Goal: Find specific page/section: Find specific page/section

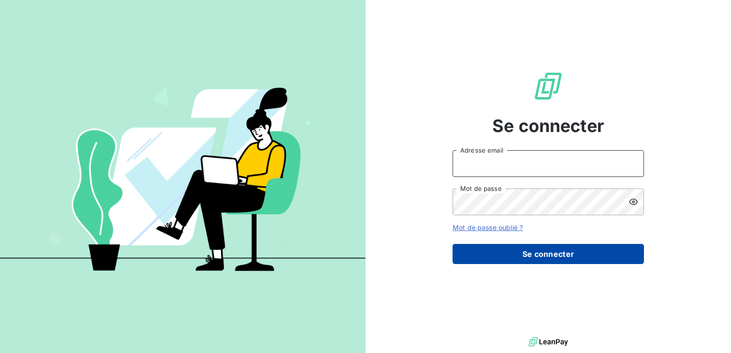
type input "[EMAIL_ADDRESS][DOMAIN_NAME]"
click at [553, 261] on button "Se connecter" at bounding box center [548, 254] width 191 height 20
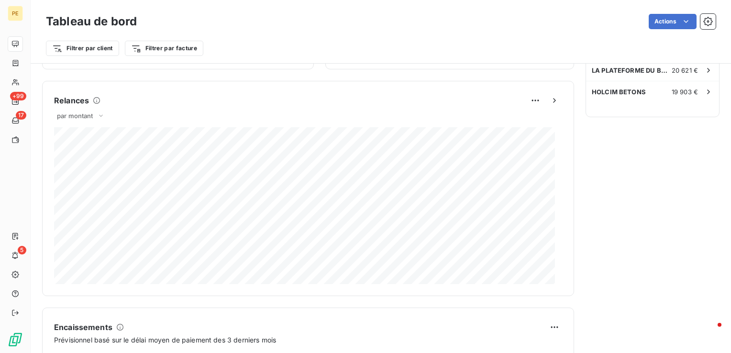
scroll to position [579, 0]
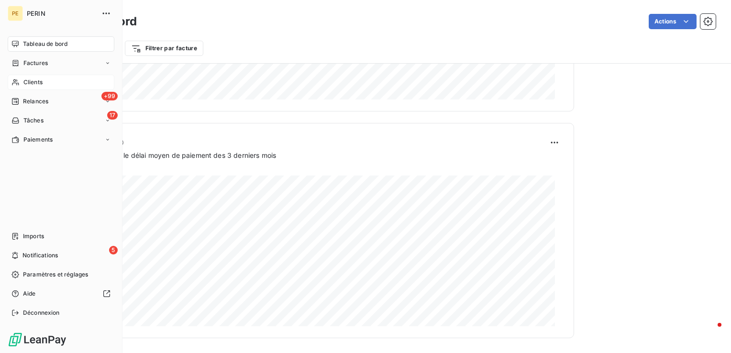
click at [34, 83] on span "Clients" at bounding box center [32, 82] width 19 height 9
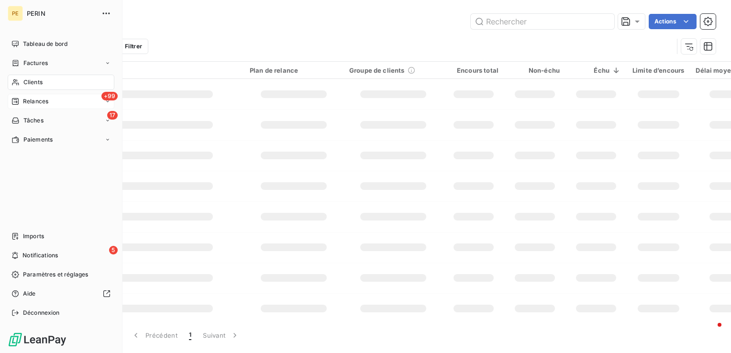
click at [43, 104] on span "Relances" at bounding box center [35, 101] width 25 height 9
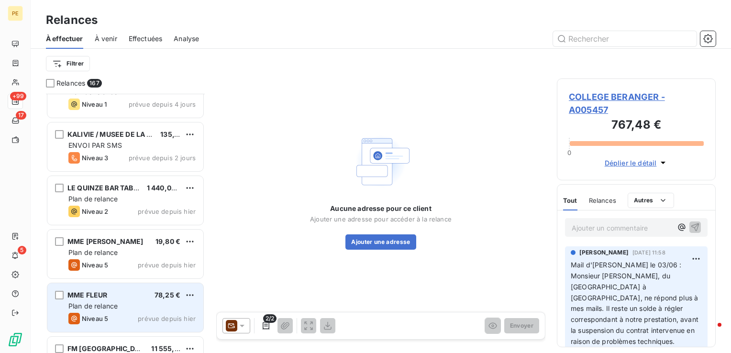
scroll to position [8546, 0]
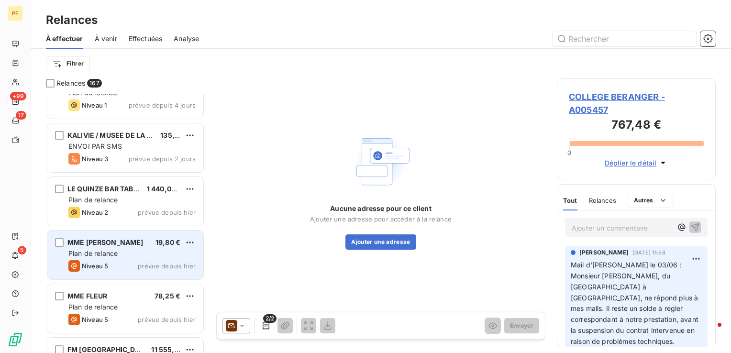
click at [114, 258] on div "MME ALOS NELLY 19,80 € Plan de relance Niveau 5 prévue depuis [DATE]" at bounding box center [125, 255] width 156 height 49
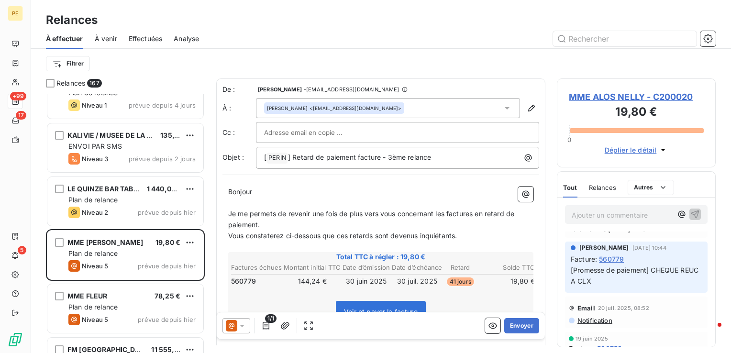
scroll to position [48, 0]
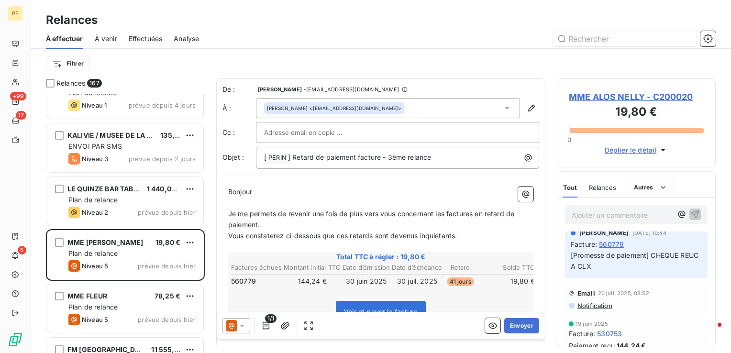
click at [617, 96] on span "MME ALOS NELLY - C200020" at bounding box center [636, 96] width 135 height 13
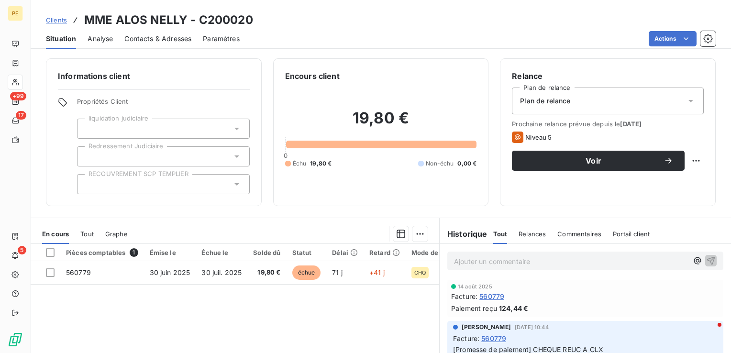
click at [156, 38] on span "Contacts & Adresses" at bounding box center [157, 39] width 67 height 10
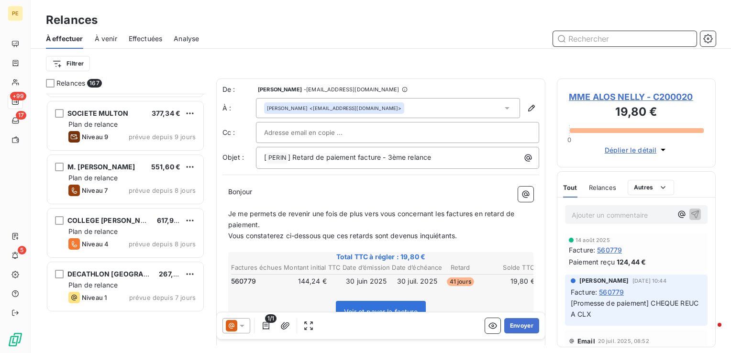
scroll to position [6584, 0]
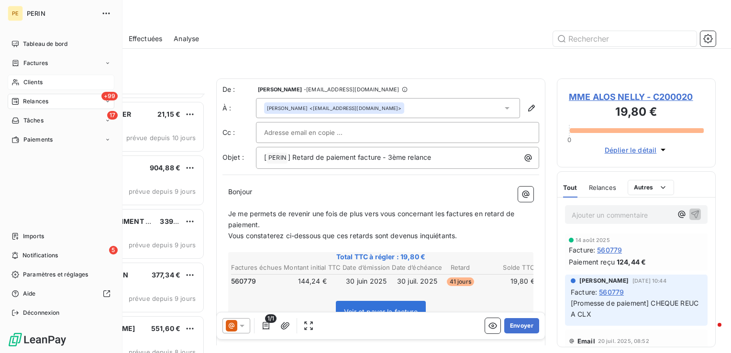
click at [25, 85] on span "Clients" at bounding box center [32, 82] width 19 height 9
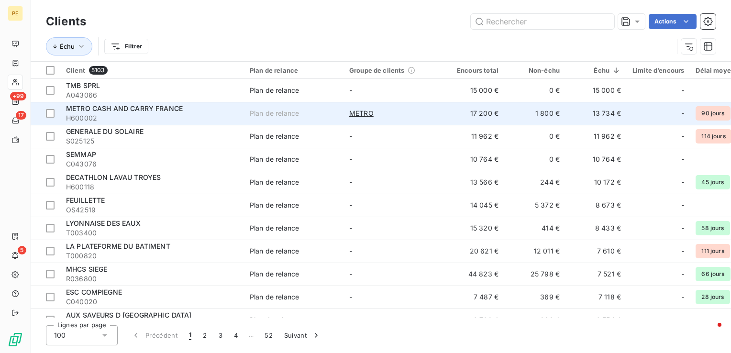
click at [129, 107] on span "METRO CASH AND CARRY FRANCE" at bounding box center [124, 108] width 117 height 8
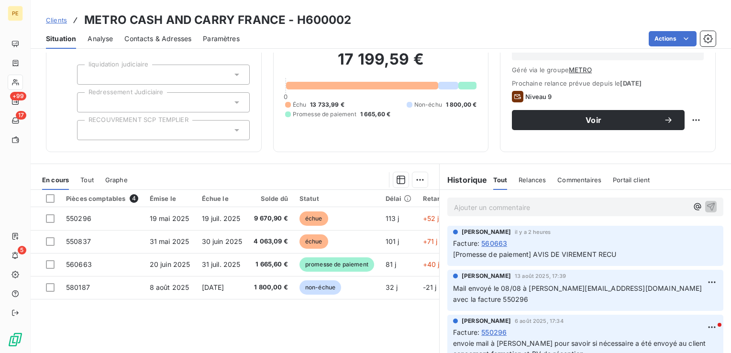
scroll to position [96, 0]
